Goal: Find specific page/section: Find specific page/section

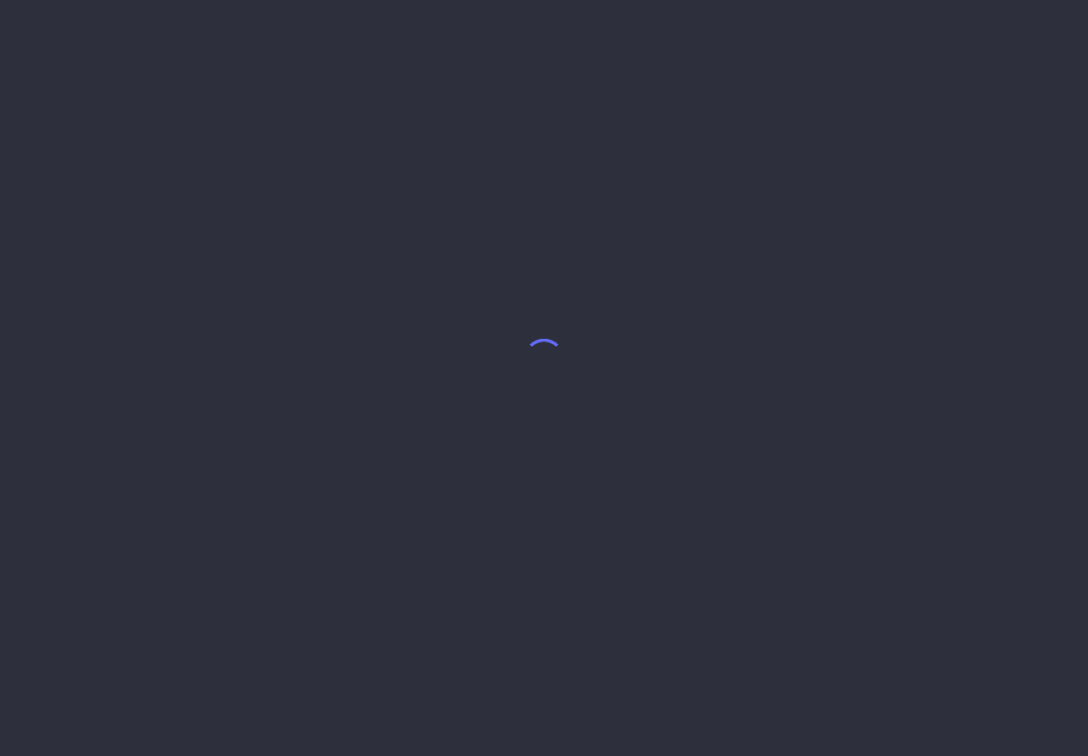
select select "8"
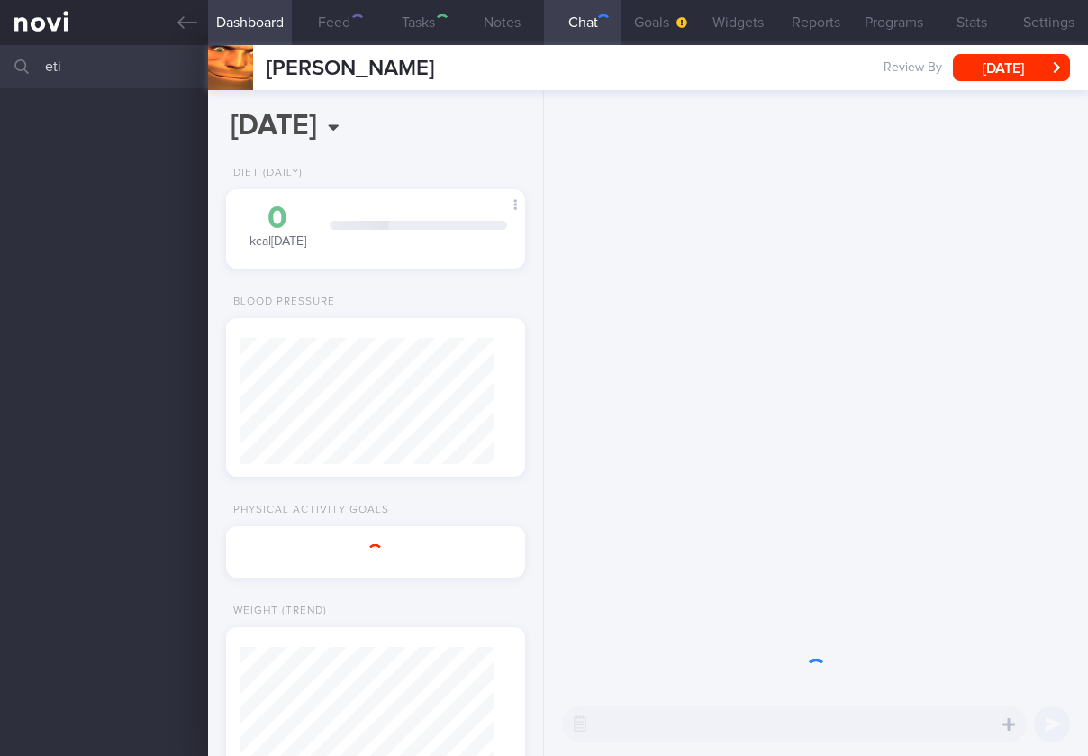
select select "8"
